Goal: Information Seeking & Learning: Learn about a topic

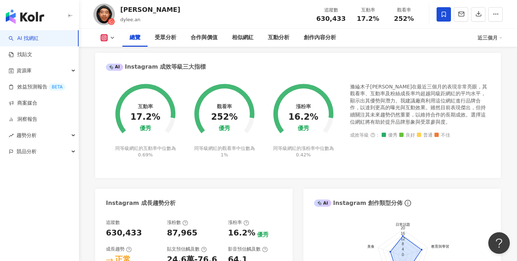
scroll to position [226, 0]
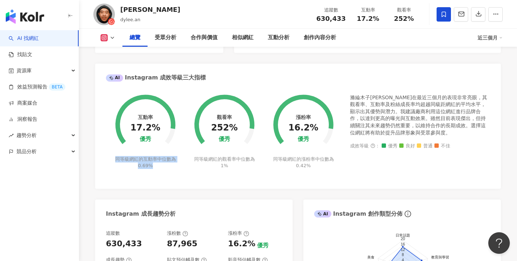
drag, startPoint x: 117, startPoint y: 159, endPoint x: 170, endPoint y: 162, distance: 53.9
click at [173, 164] on div "同等級網紅的互動率中位數為 0.69%" at bounding box center [145, 162] width 63 height 13
click at [170, 162] on div "同等級網紅的互動率中位數為 0.69%" at bounding box center [145, 162] width 63 height 13
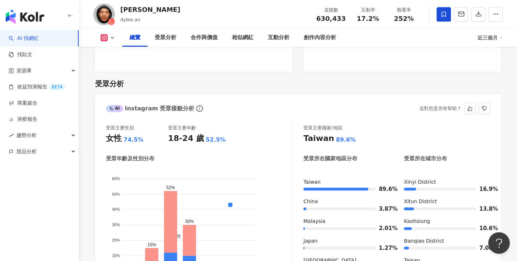
scroll to position [621, 0]
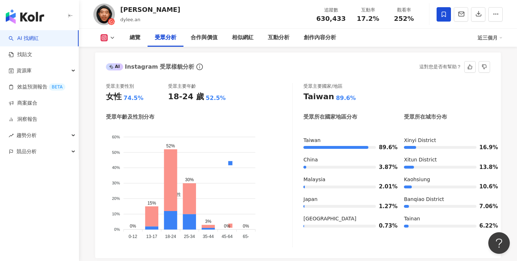
drag, startPoint x: 110, startPoint y: 66, endPoint x: 120, endPoint y: 66, distance: 10.4
click at [121, 66] on div "AI" at bounding box center [114, 66] width 17 height 7
click at [120, 66] on div "AI" at bounding box center [114, 66] width 17 height 7
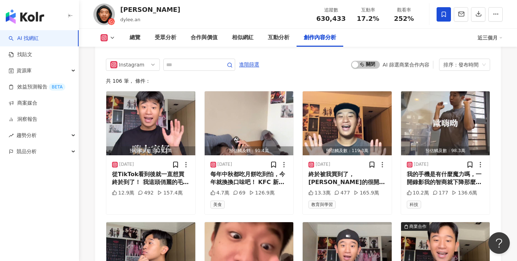
scroll to position [2210, 0]
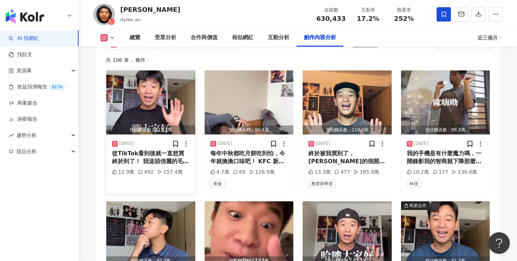
click at [145, 134] on div "[DATE] 從TikTok看到後就一直想買 終於到了！ 我這頭俏麗的毛毛頭你給幾分😍？ 12.9萬 492 157.4萬" at bounding box center [150, 163] width 89 height 59
click at [142, 154] on div "從TikTok看到後就一直想買 終於到了！ 我這頭俏麗的毛毛頭你給幾分😍？" at bounding box center [151, 157] width 78 height 16
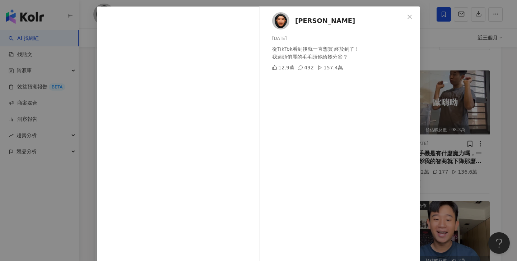
scroll to position [61, 0]
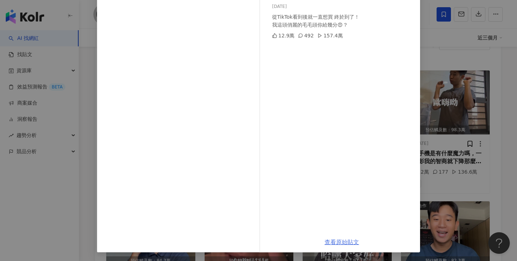
click at [326, 240] on link "查看原始貼文" at bounding box center [341, 241] width 34 height 7
click at [79, 62] on div "[PERSON_NAME][PERSON_NAME] [DATE] 從TikTok看到後就一直想買 終於到了！ 我這頭俏麗的毛毛頭你給幾分😍？ 12.9萬 4…" at bounding box center [258, 130] width 517 height 261
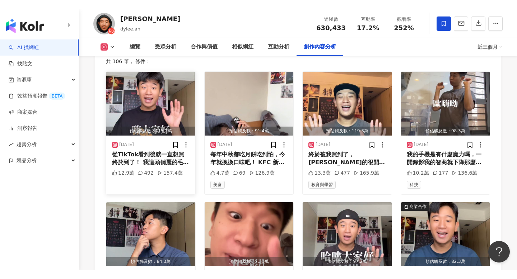
scroll to position [2203, 0]
